Goal: Communication & Community: Share content

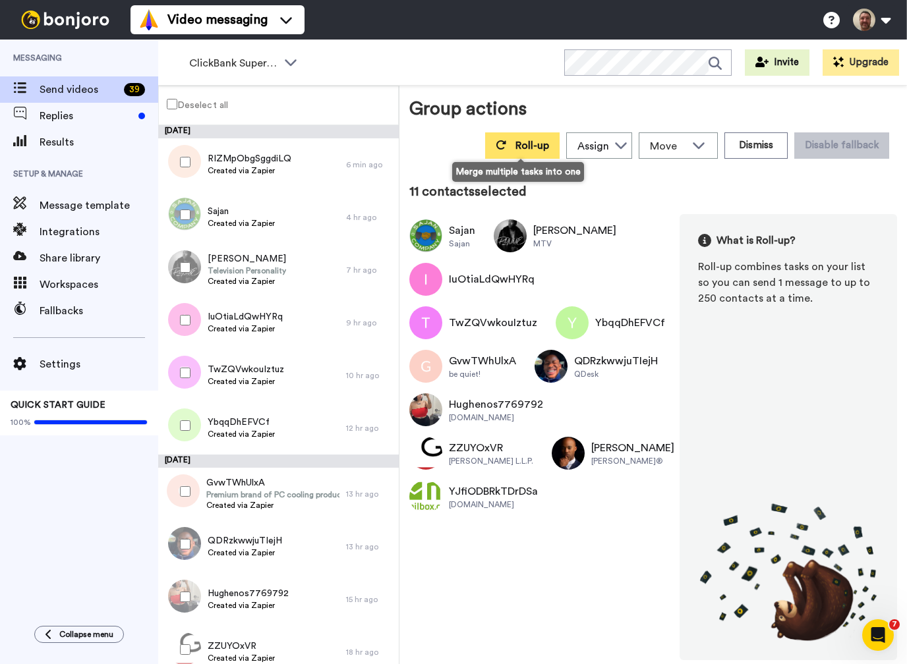
click at [515, 146] on span "Roll-up" at bounding box center [532, 145] width 34 height 11
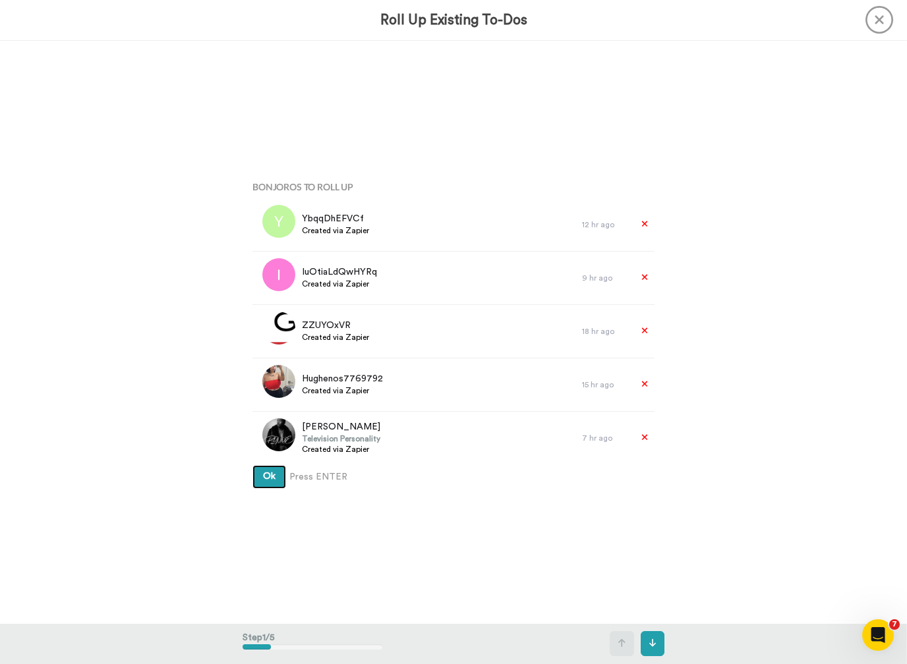
click at [269, 477] on button "Ok" at bounding box center [269, 477] width 34 height 24
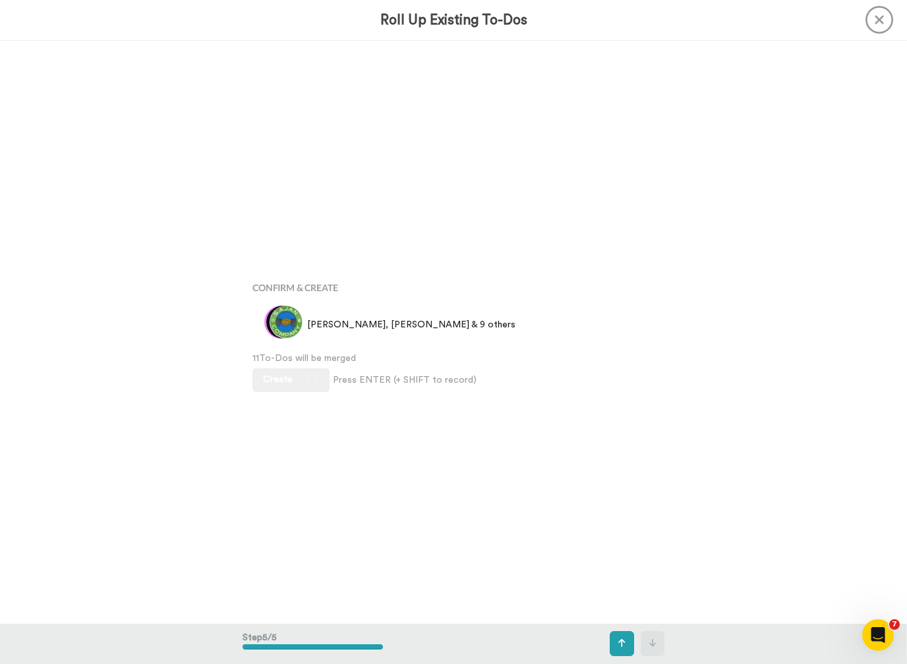
scroll to position [2332, 0]
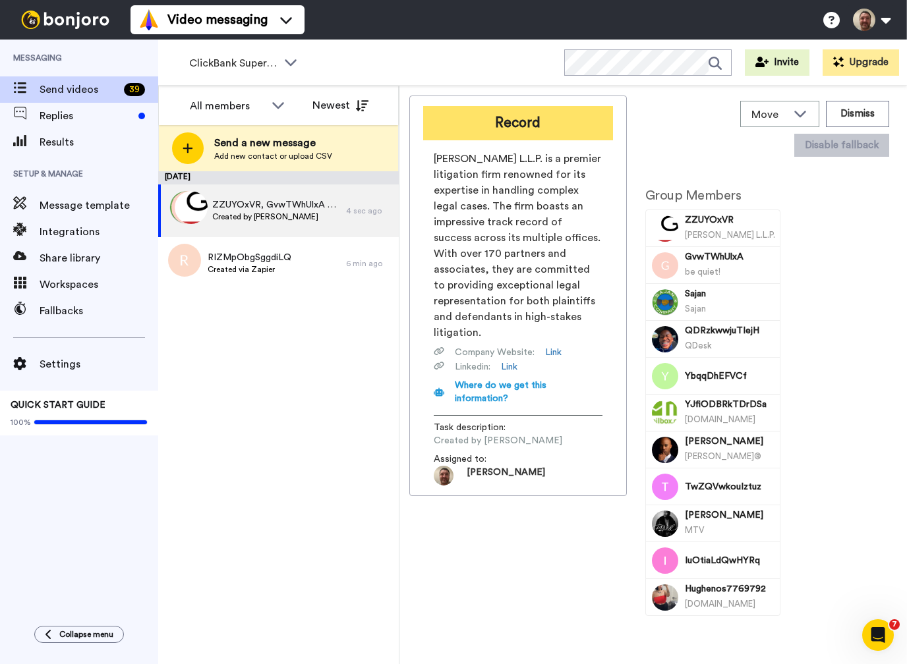
click at [526, 119] on button "Record" at bounding box center [518, 123] width 190 height 34
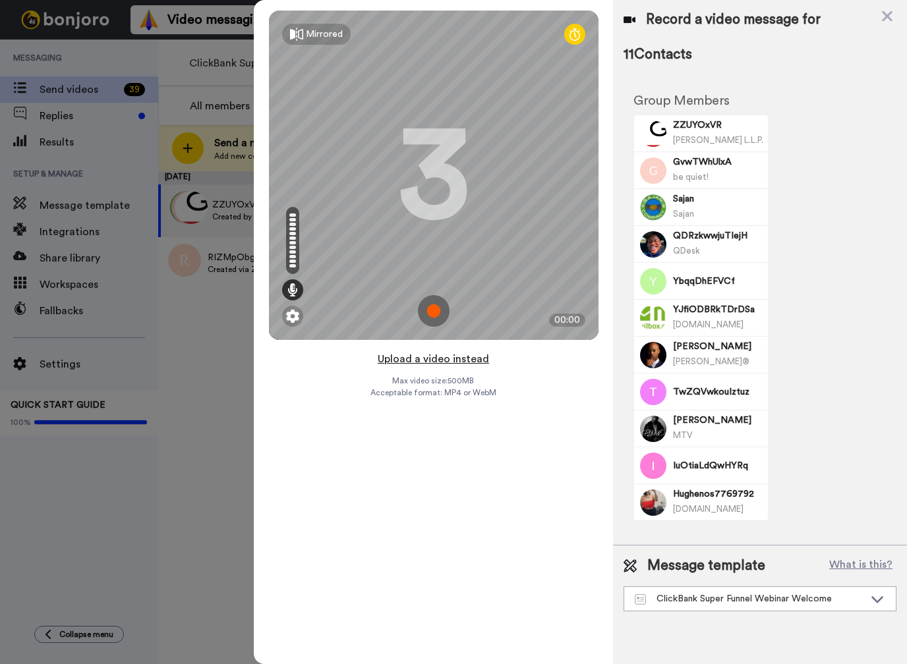
click at [422, 358] on button "Upload a video instead" at bounding box center [433, 359] width 119 height 17
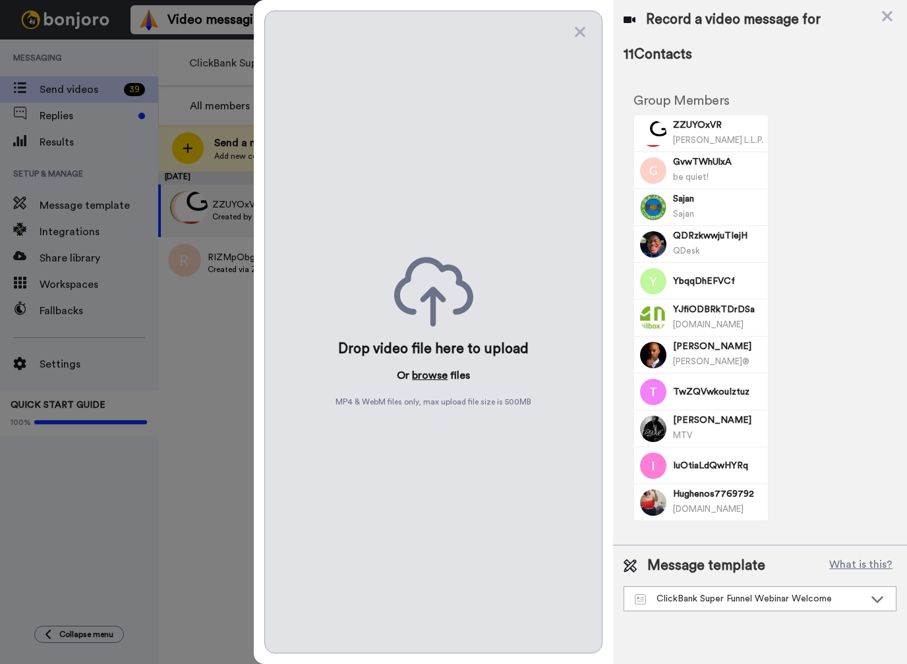
click at [417, 378] on button "browse" at bounding box center [430, 376] width 36 height 16
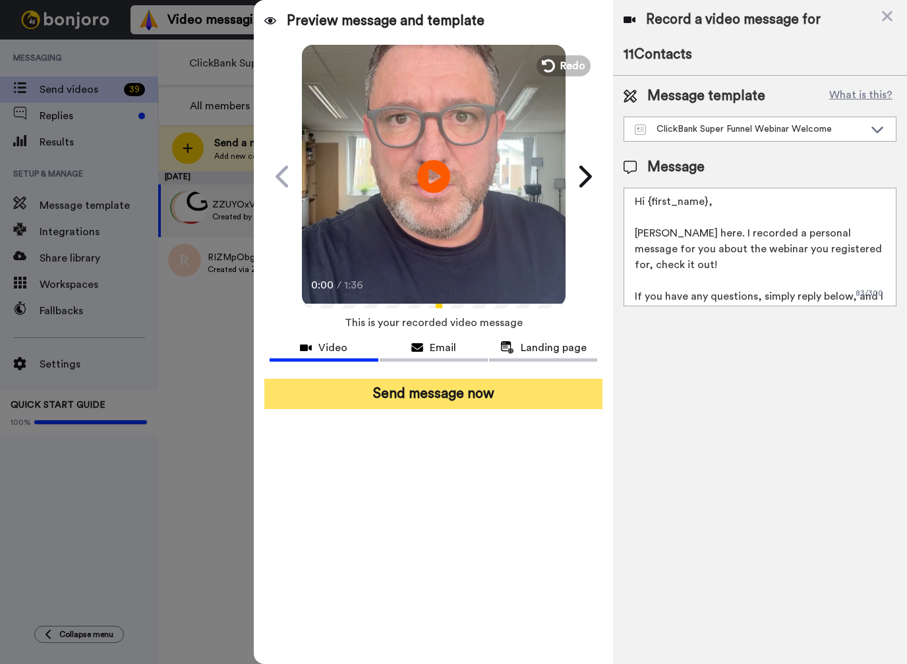
click at [459, 392] on button "Send message now" at bounding box center [433, 394] width 338 height 30
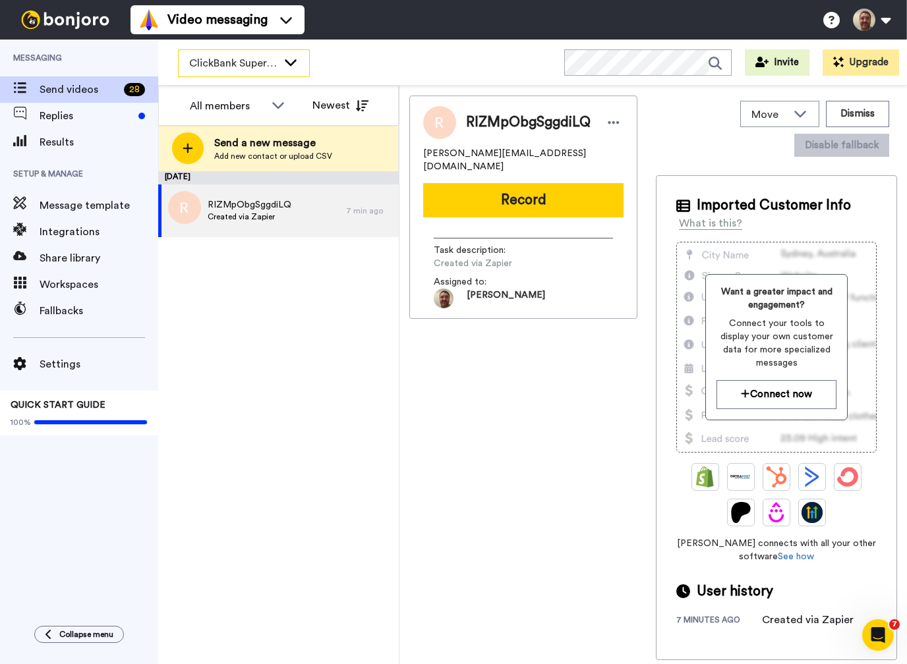
click at [285, 65] on icon at bounding box center [291, 61] width 16 height 13
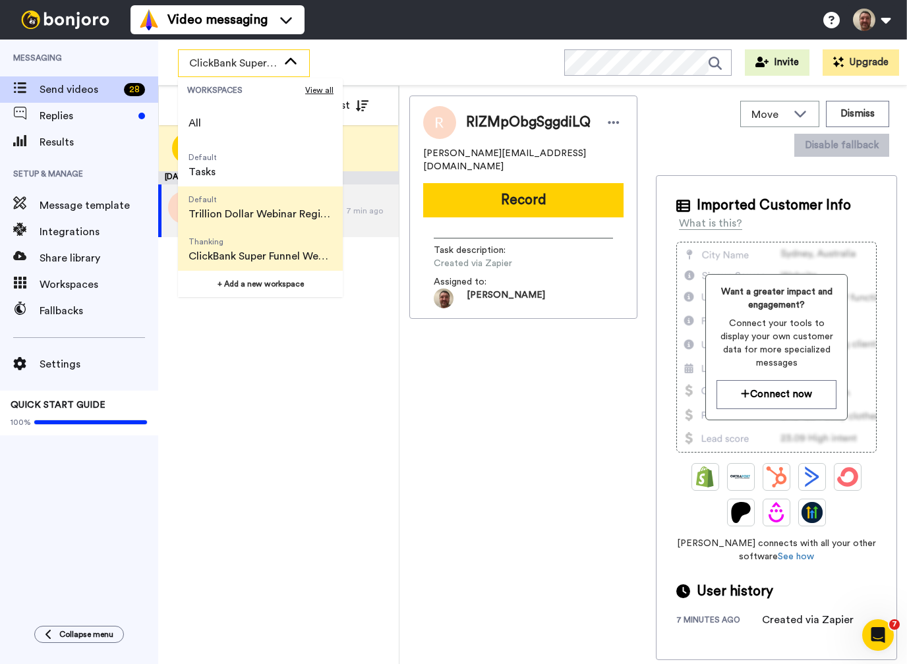
click at [253, 219] on span "Trillion Dollar Webinar Registrants" at bounding box center [260, 214] width 144 height 16
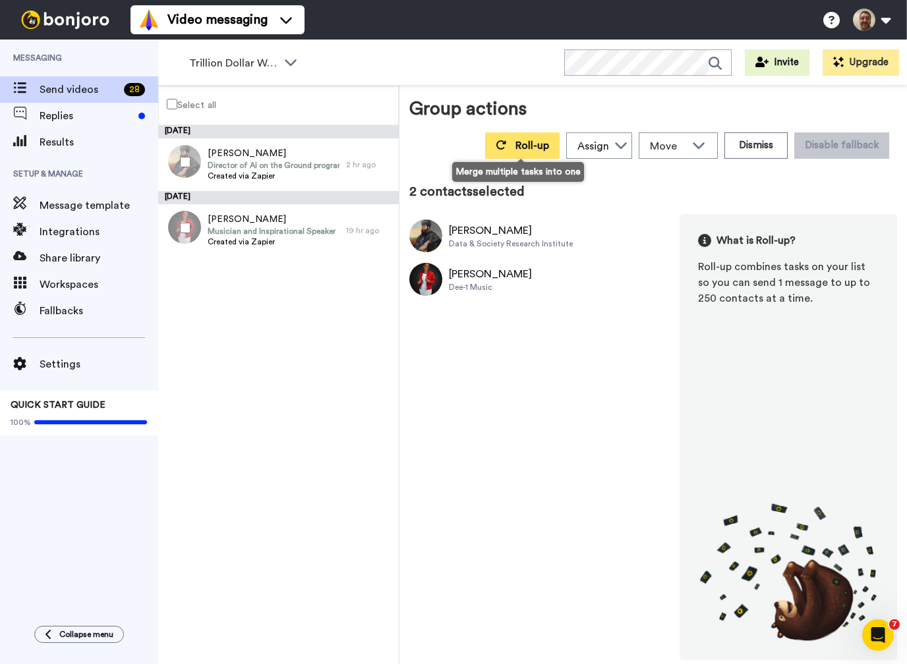
click at [523, 146] on span "Roll-up" at bounding box center [532, 145] width 34 height 11
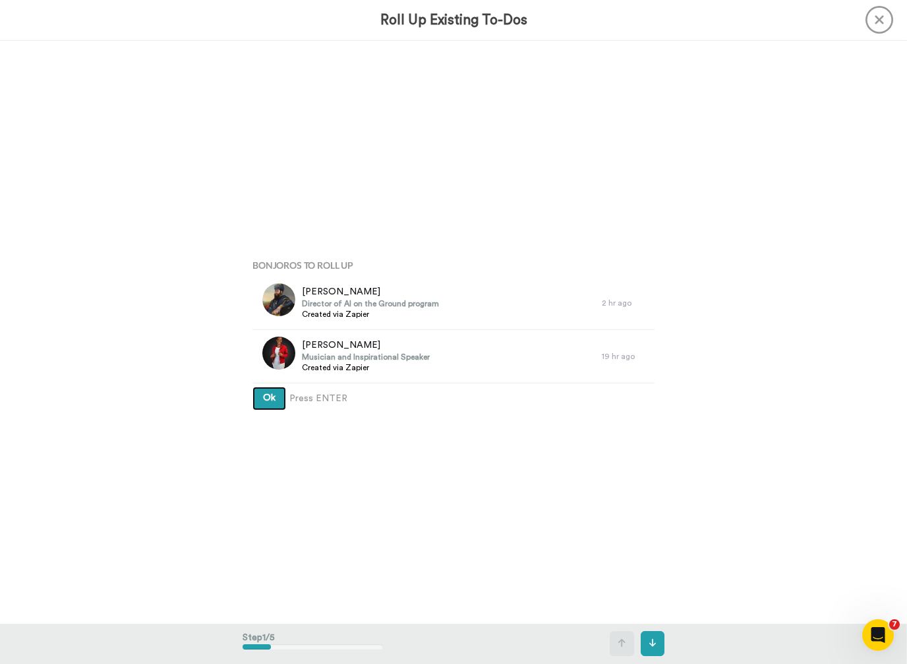
click at [277, 399] on button "Ok" at bounding box center [269, 399] width 34 height 24
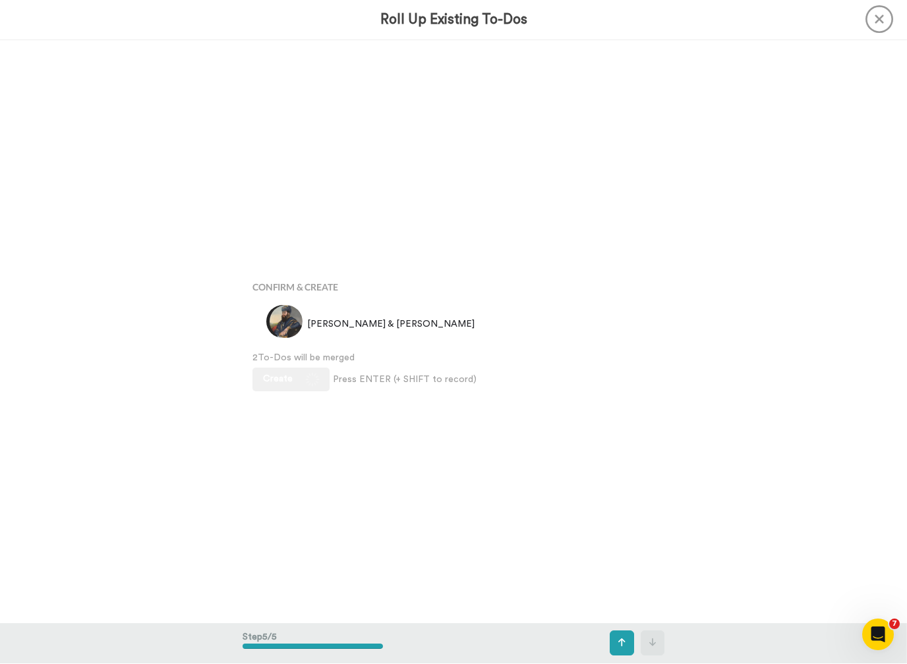
scroll to position [2332, 0]
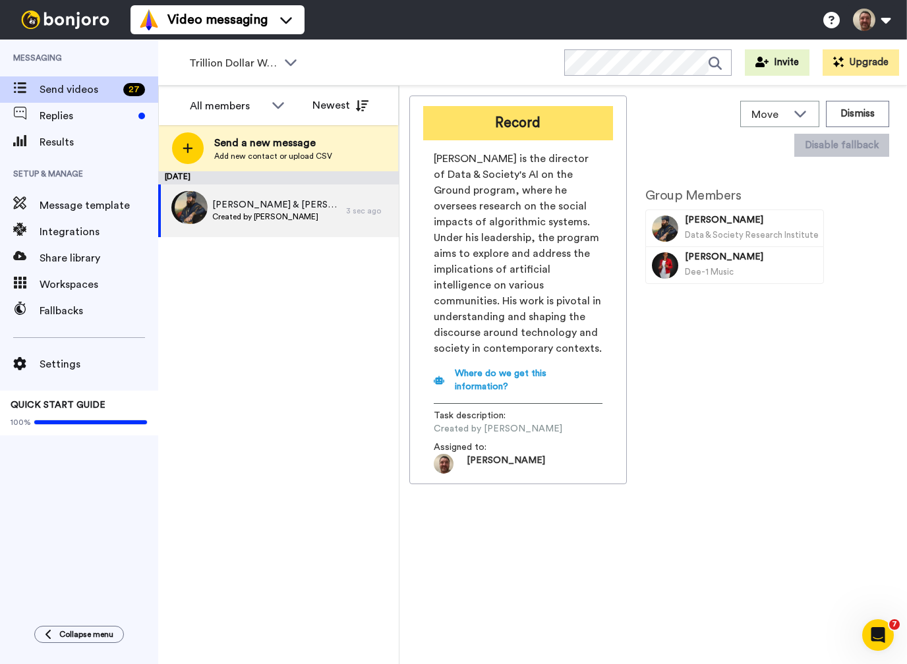
click at [504, 132] on button "Record" at bounding box center [518, 123] width 190 height 34
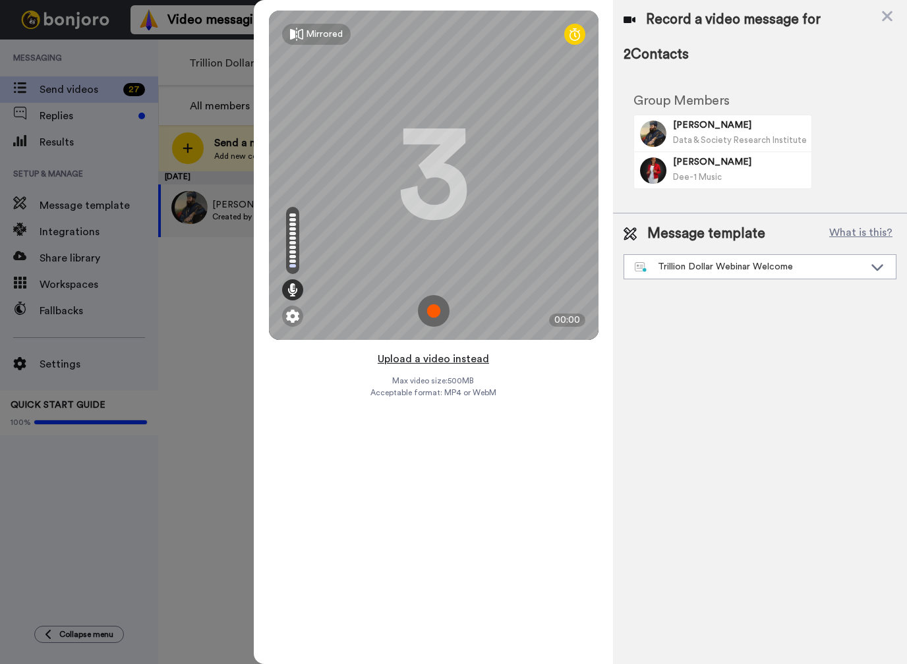
click at [448, 356] on button "Upload a video instead" at bounding box center [433, 359] width 119 height 17
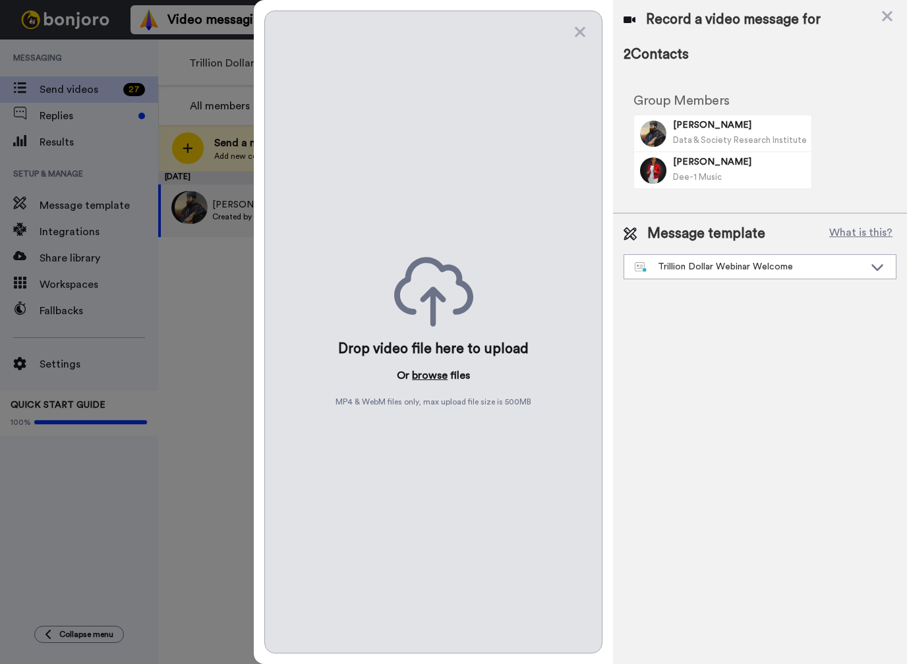
click at [435, 381] on button "browse" at bounding box center [430, 376] width 36 height 16
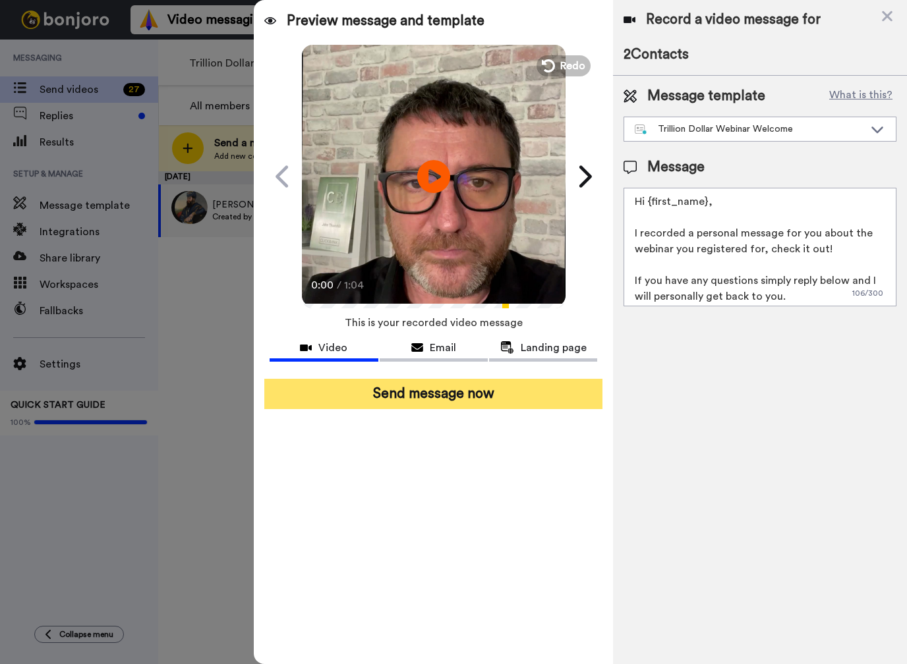
click at [432, 389] on button "Send message now" at bounding box center [433, 394] width 338 height 30
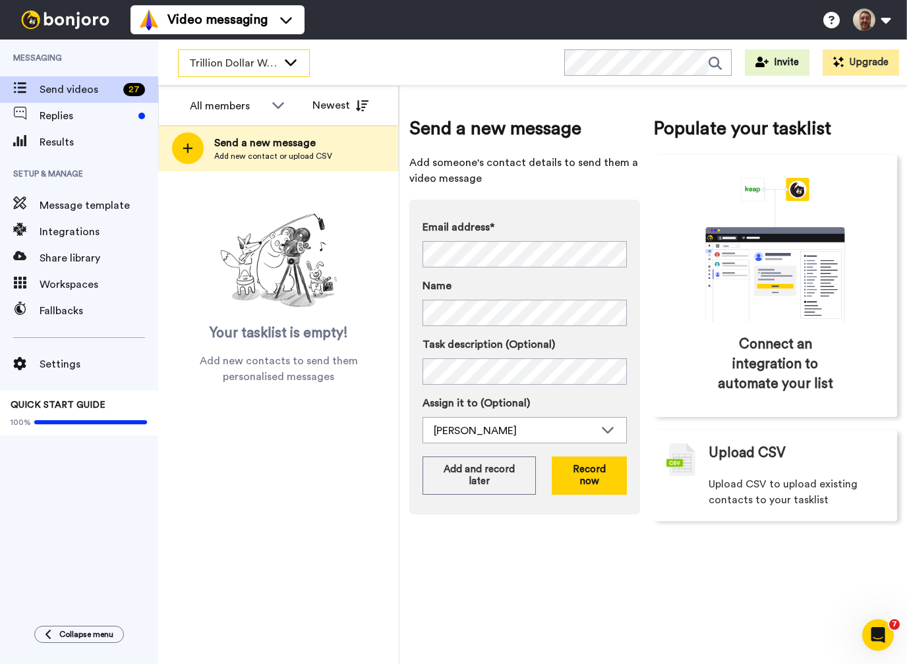
click at [259, 71] on div "Trillion Dollar Webinar Registrants" at bounding box center [244, 63] width 130 height 26
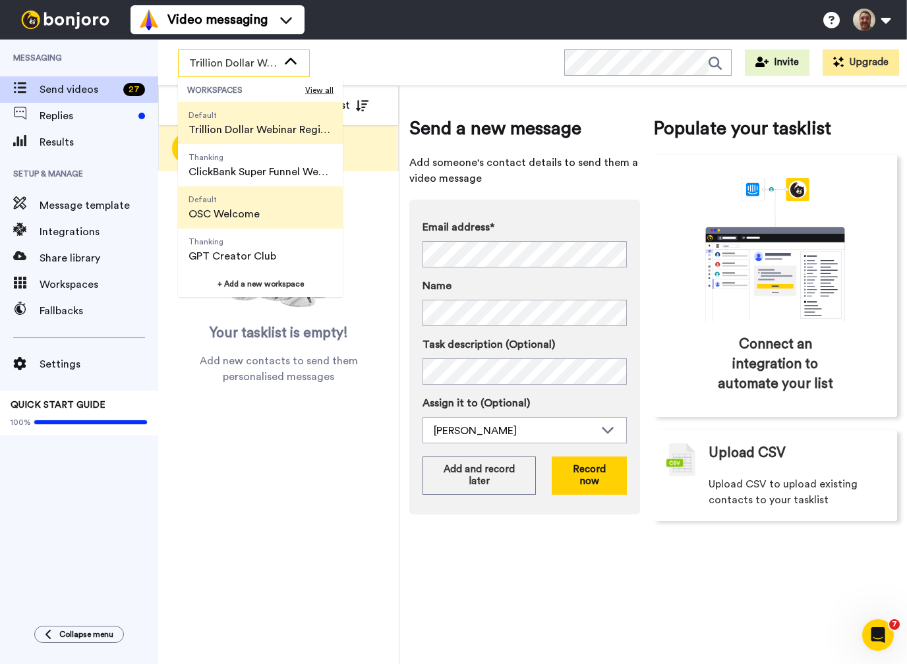
scroll to position [84, 0]
click at [248, 210] on span "OSC Welcome" at bounding box center [223, 214] width 71 height 16
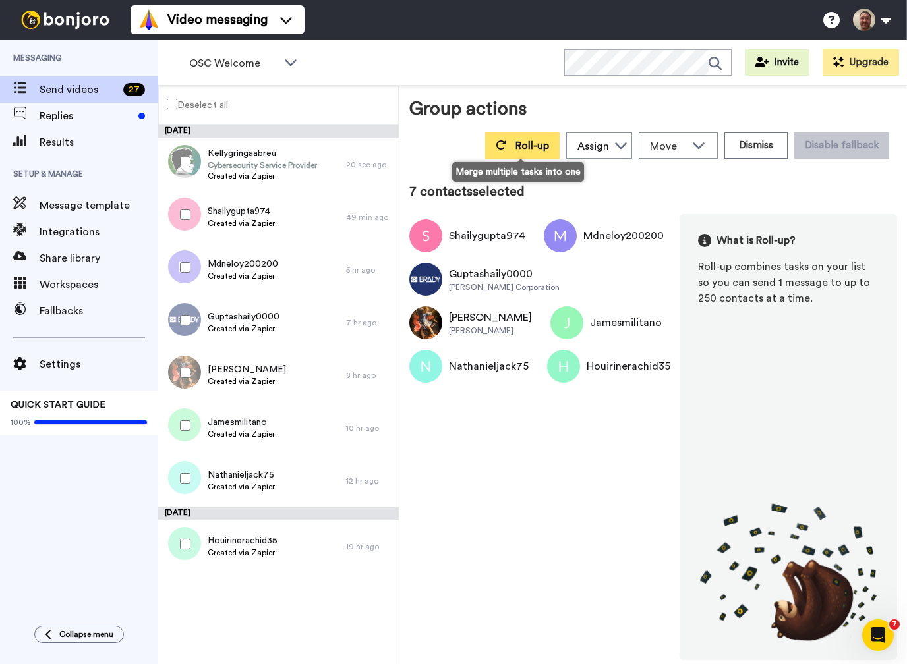
click at [515, 145] on span "Roll-up" at bounding box center [532, 145] width 34 height 11
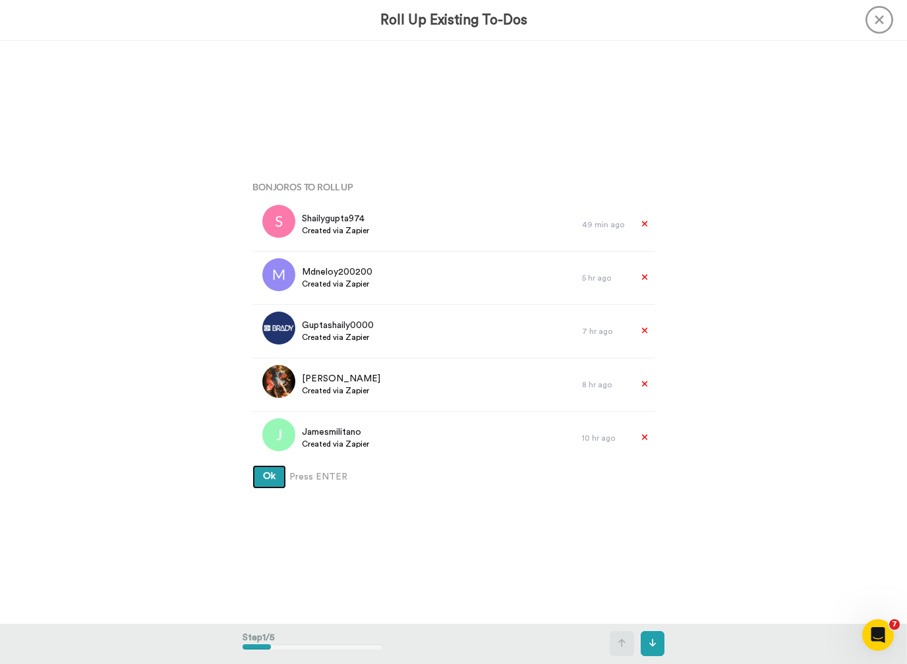
click at [269, 477] on button "Ok" at bounding box center [269, 477] width 34 height 24
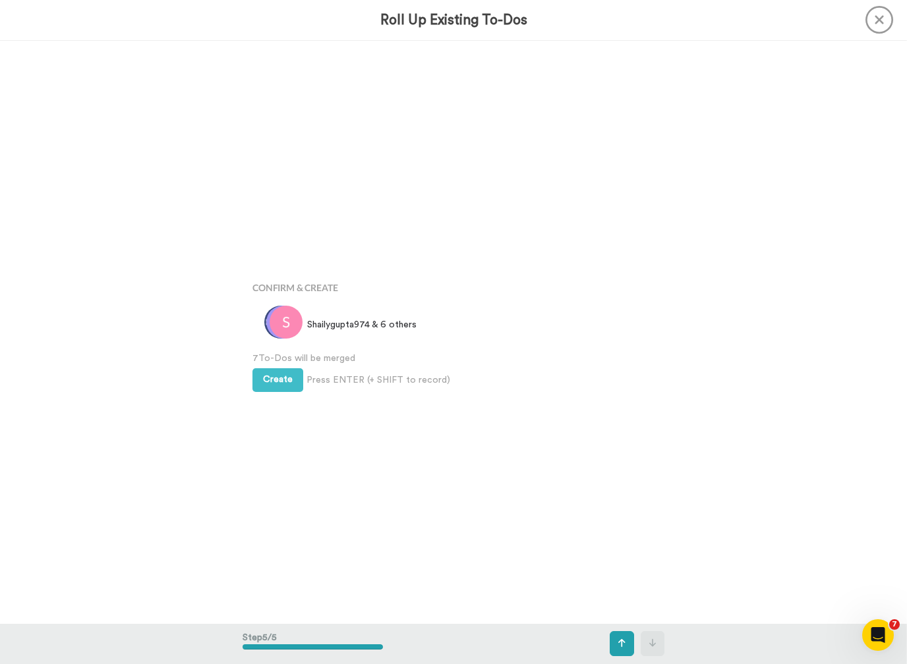
scroll to position [2332, 0]
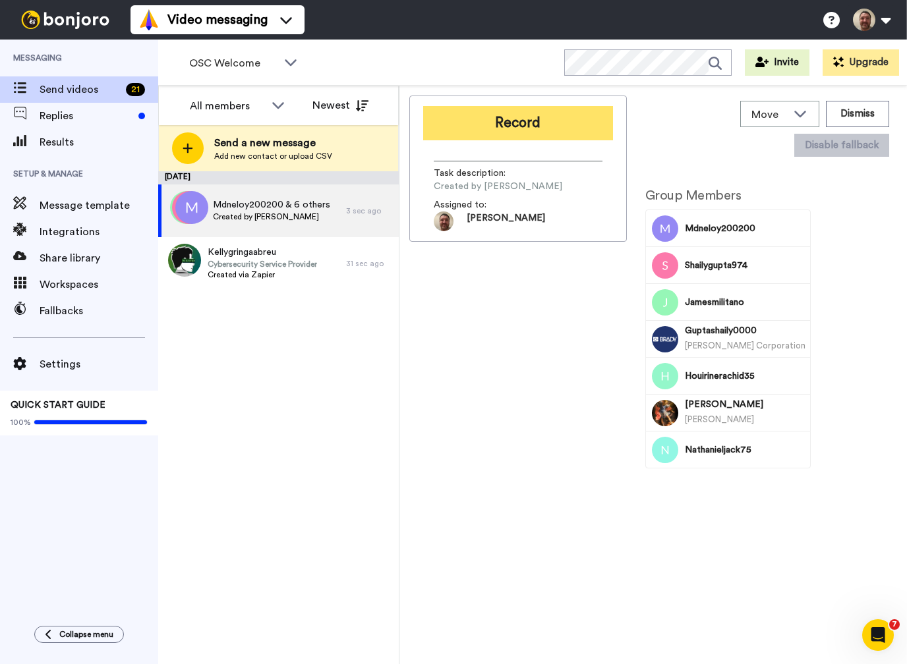
click at [534, 118] on button "Record" at bounding box center [518, 123] width 190 height 34
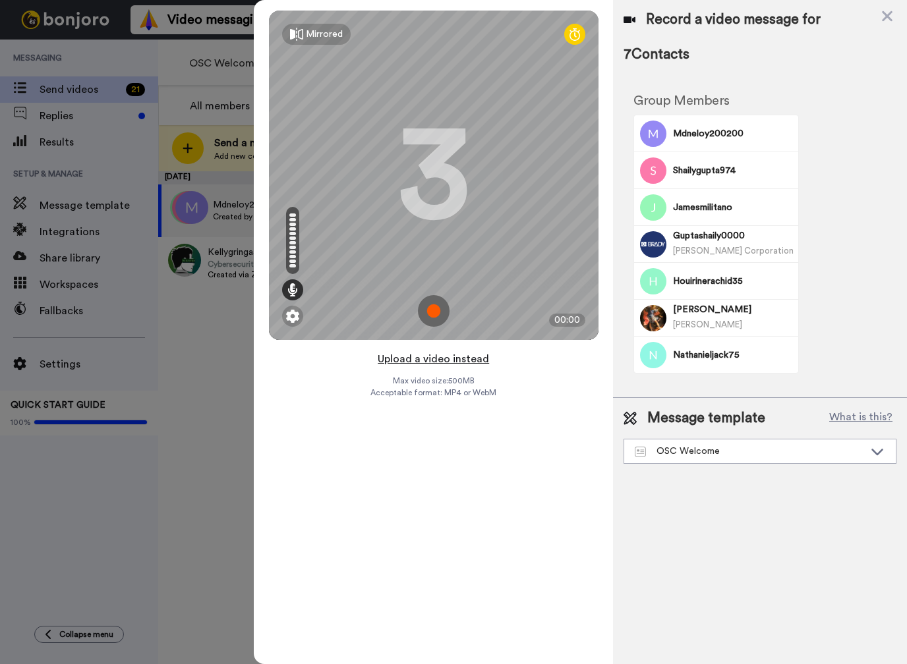
click at [441, 358] on button "Upload a video instead" at bounding box center [433, 359] width 119 height 17
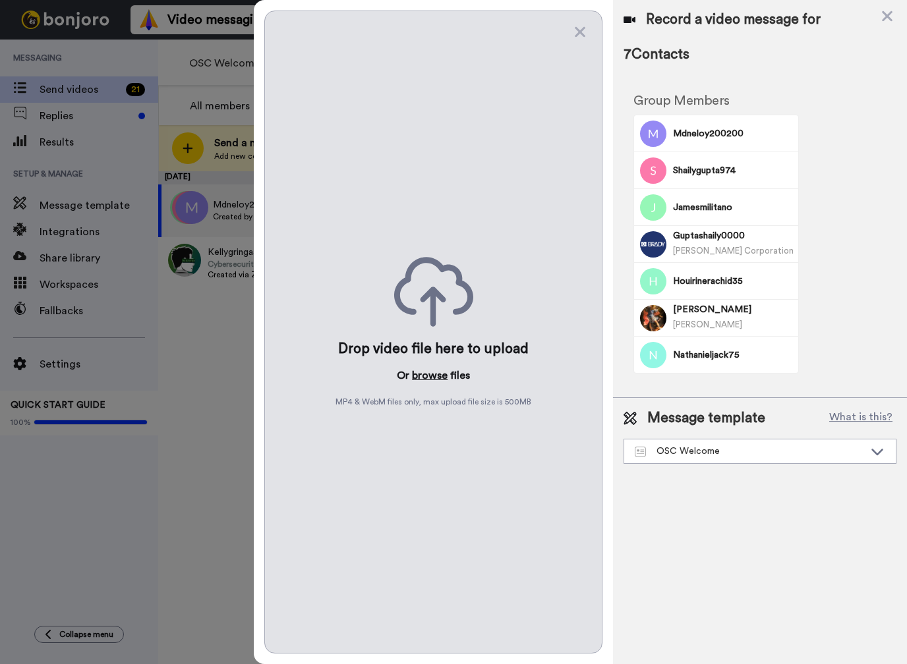
click at [424, 380] on button "browse" at bounding box center [430, 376] width 36 height 16
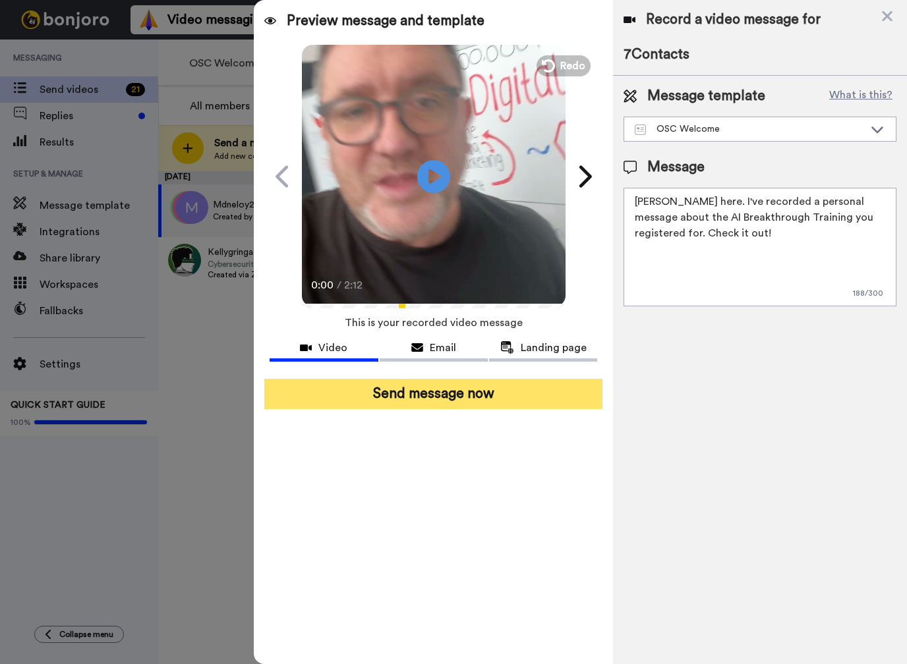
click at [492, 407] on button "Send message now" at bounding box center [433, 394] width 338 height 30
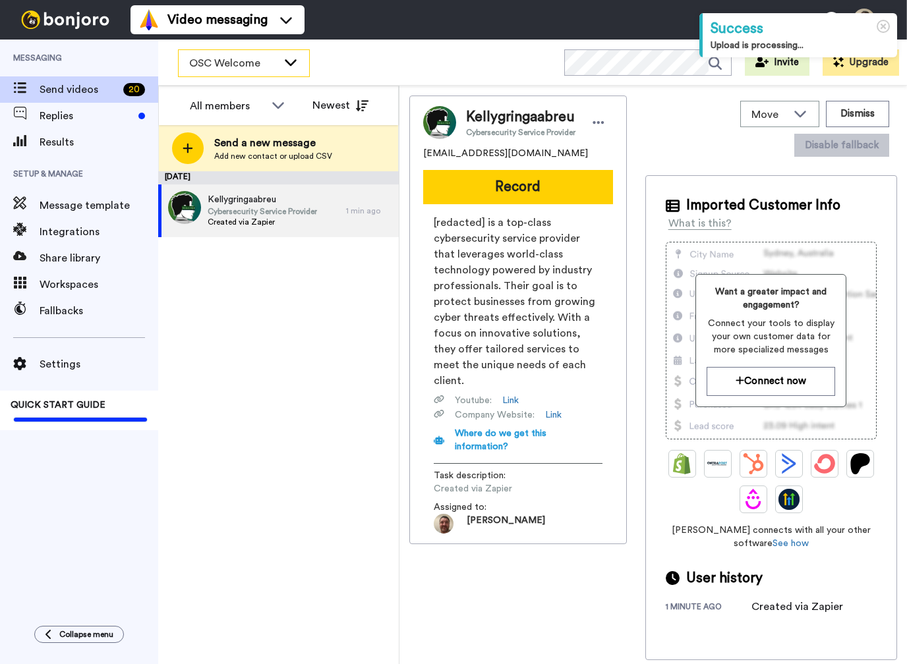
click at [295, 60] on icon at bounding box center [291, 62] width 12 height 7
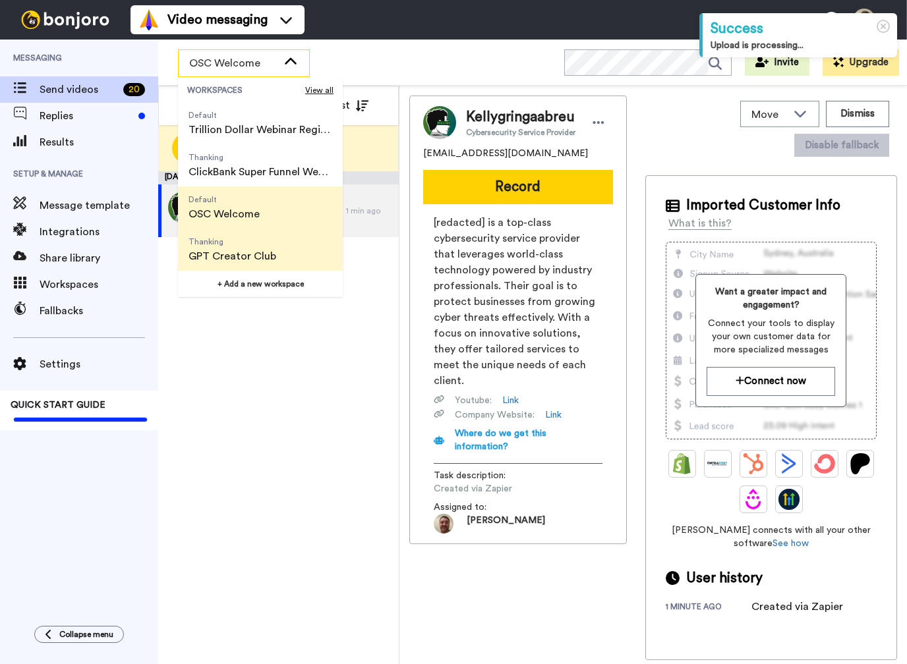
scroll to position [84, 0]
click at [260, 251] on span "GPT Creator Club" at bounding box center [232, 256] width 88 height 16
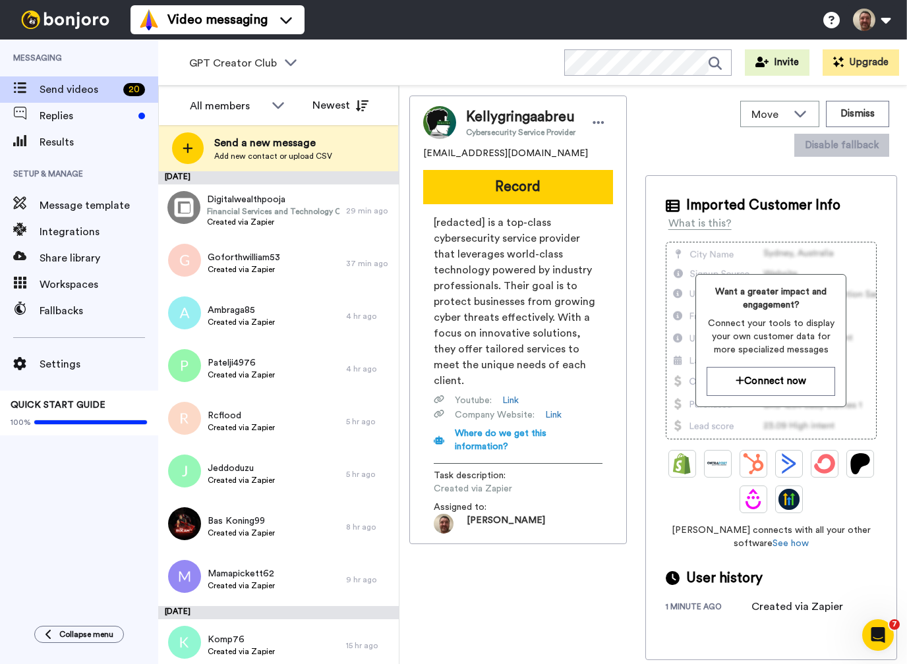
scroll to position [0, 0]
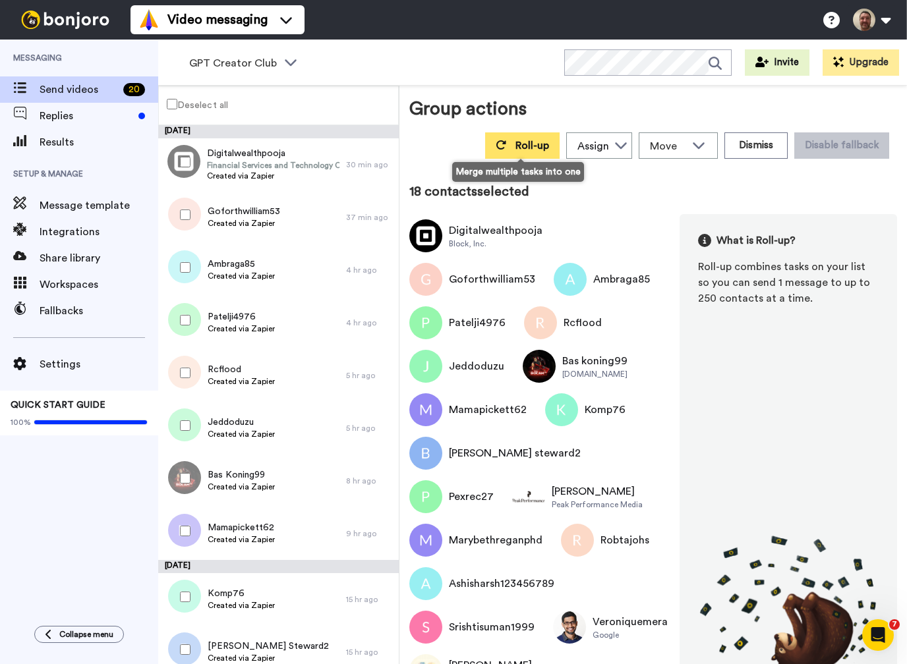
click at [534, 146] on span "Roll-up" at bounding box center [532, 145] width 34 height 11
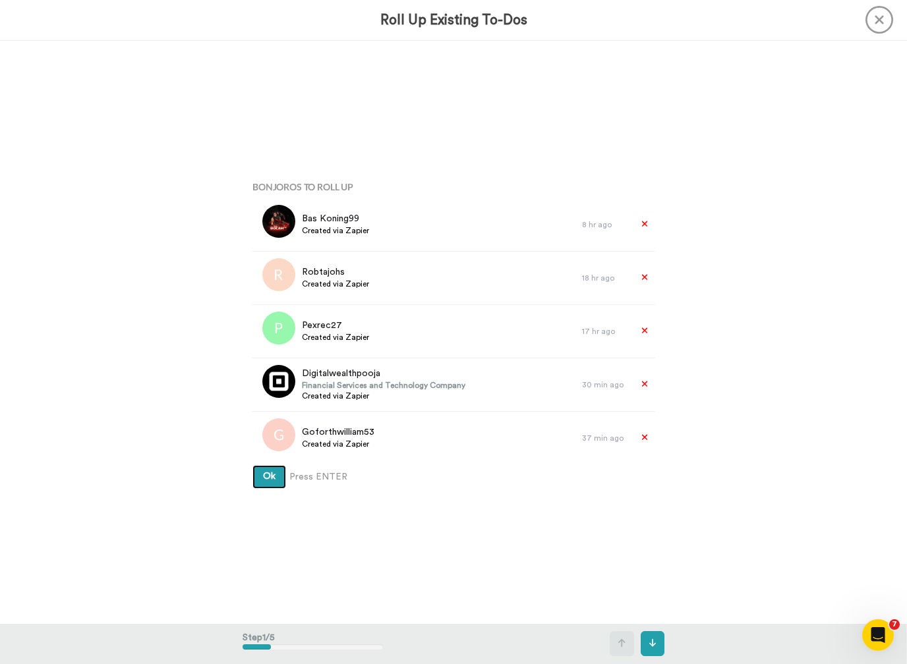
click at [272, 484] on button "Ok" at bounding box center [269, 477] width 34 height 24
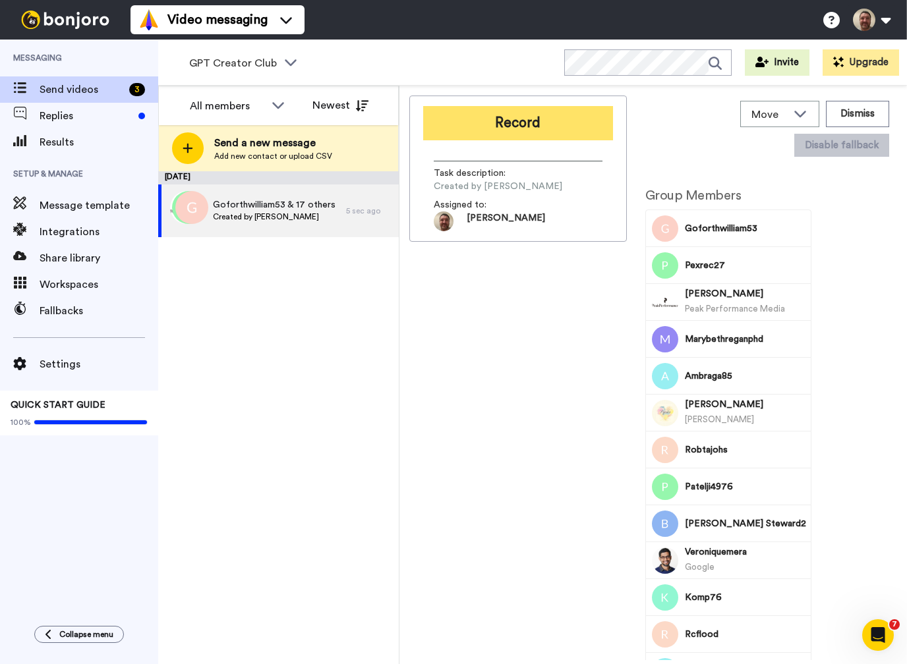
click at [514, 116] on button "Record" at bounding box center [518, 123] width 190 height 34
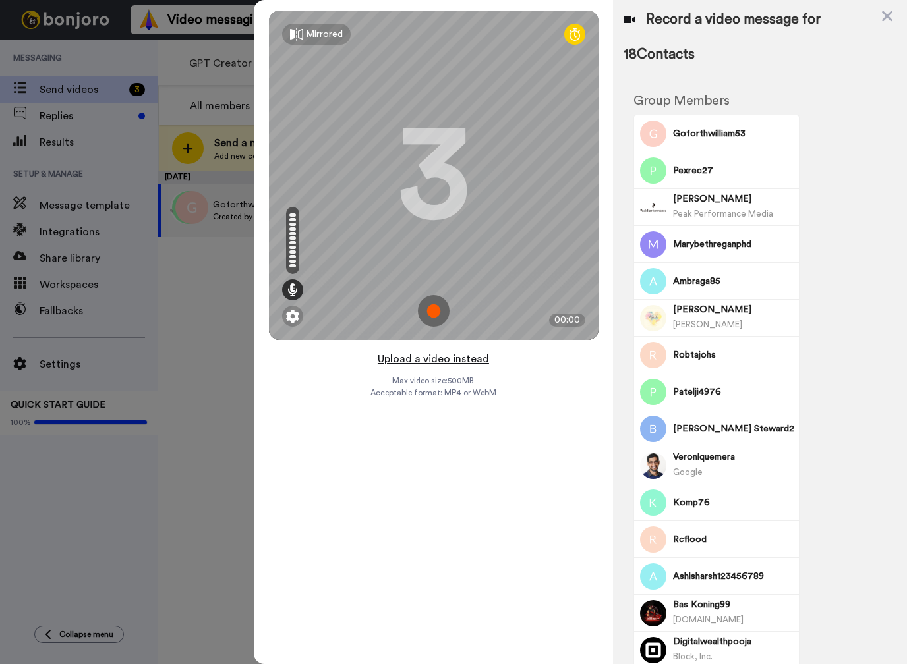
click at [457, 360] on button "Upload a video instead" at bounding box center [433, 359] width 119 height 17
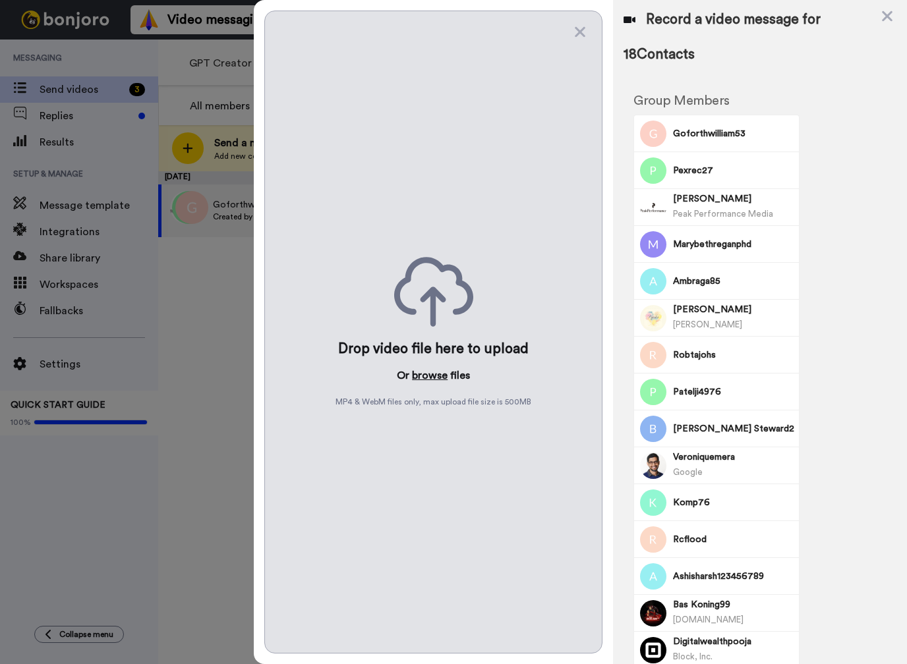
click at [439, 376] on button "browse" at bounding box center [430, 376] width 36 height 16
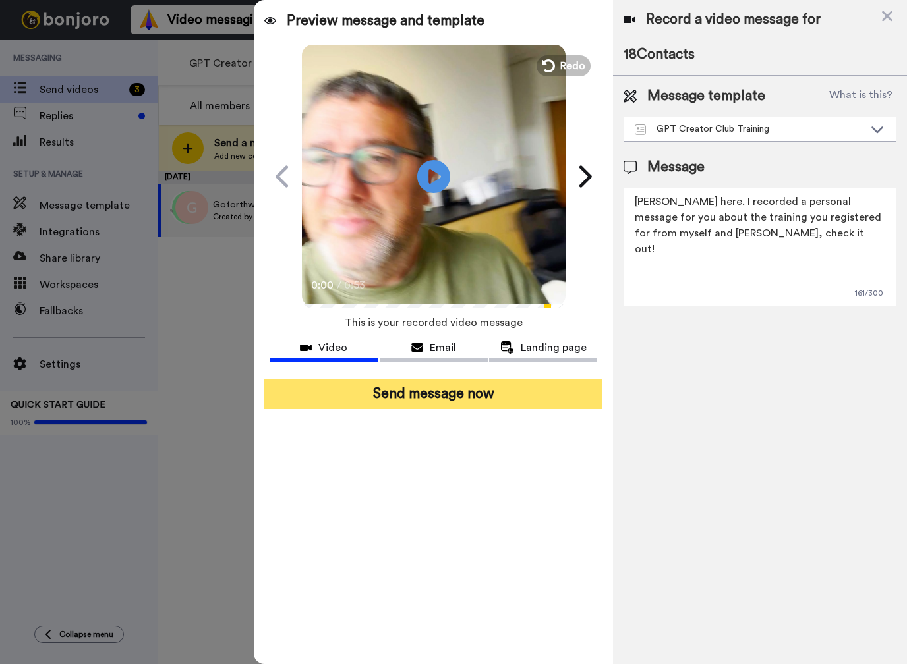
click at [468, 395] on button "Send message now" at bounding box center [433, 394] width 338 height 30
